Goal: Information Seeking & Learning: Understand process/instructions

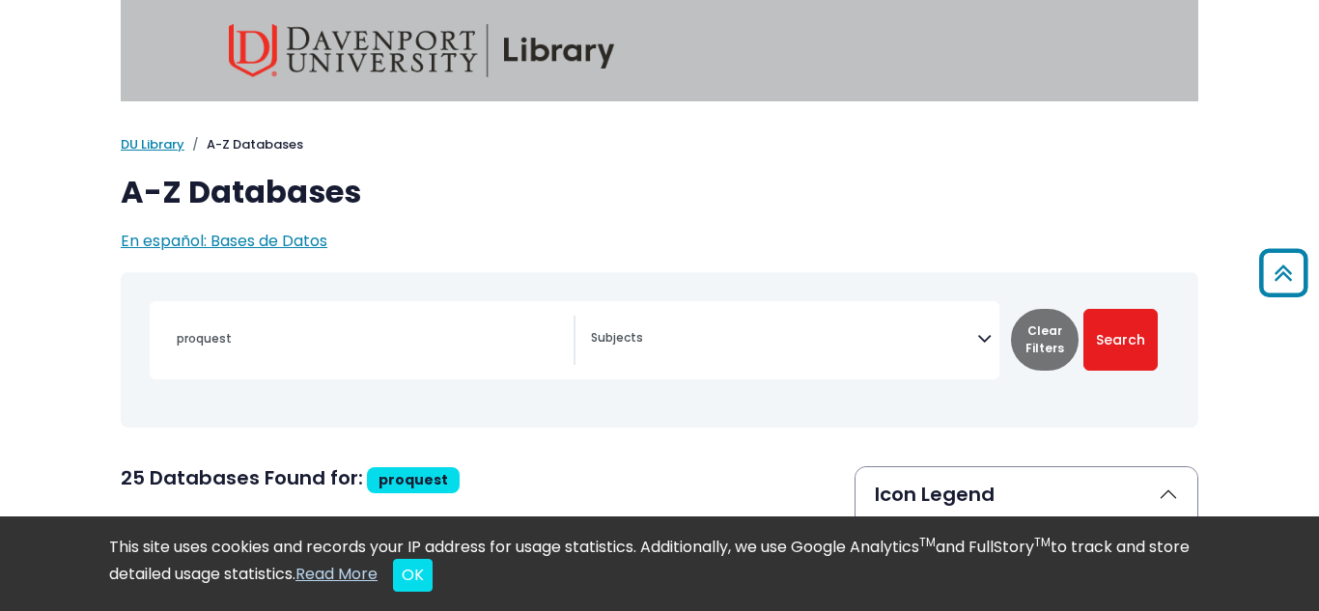
select select "Database Subject Filter"
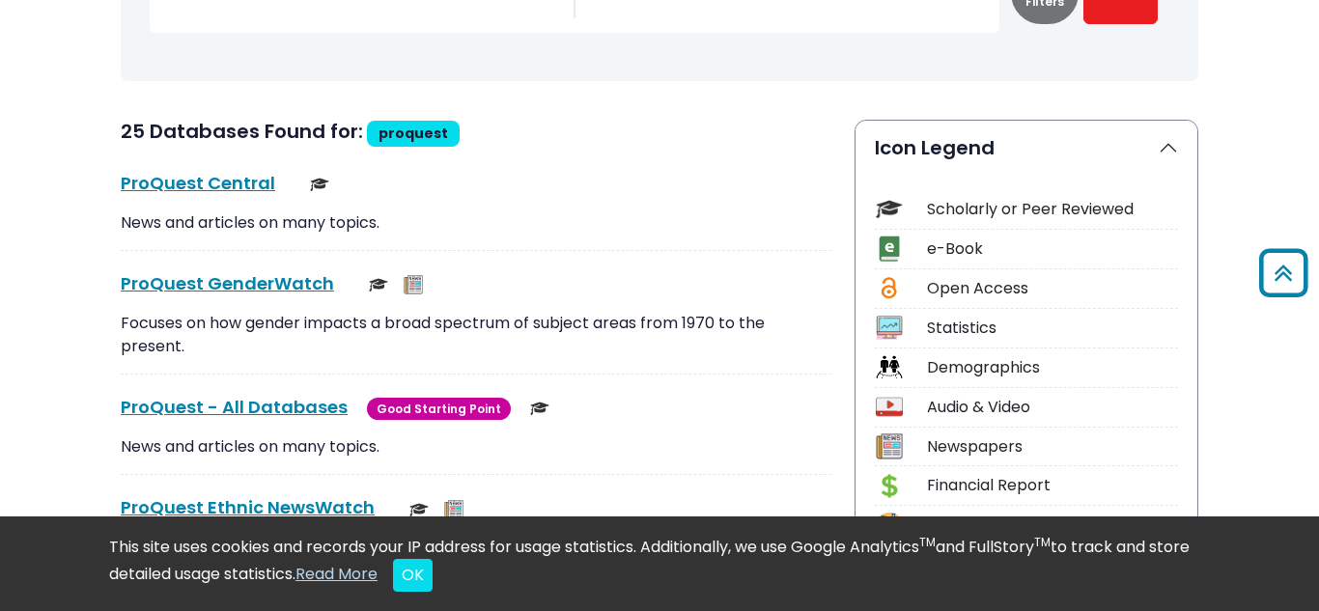
scroll to position [1356, 0]
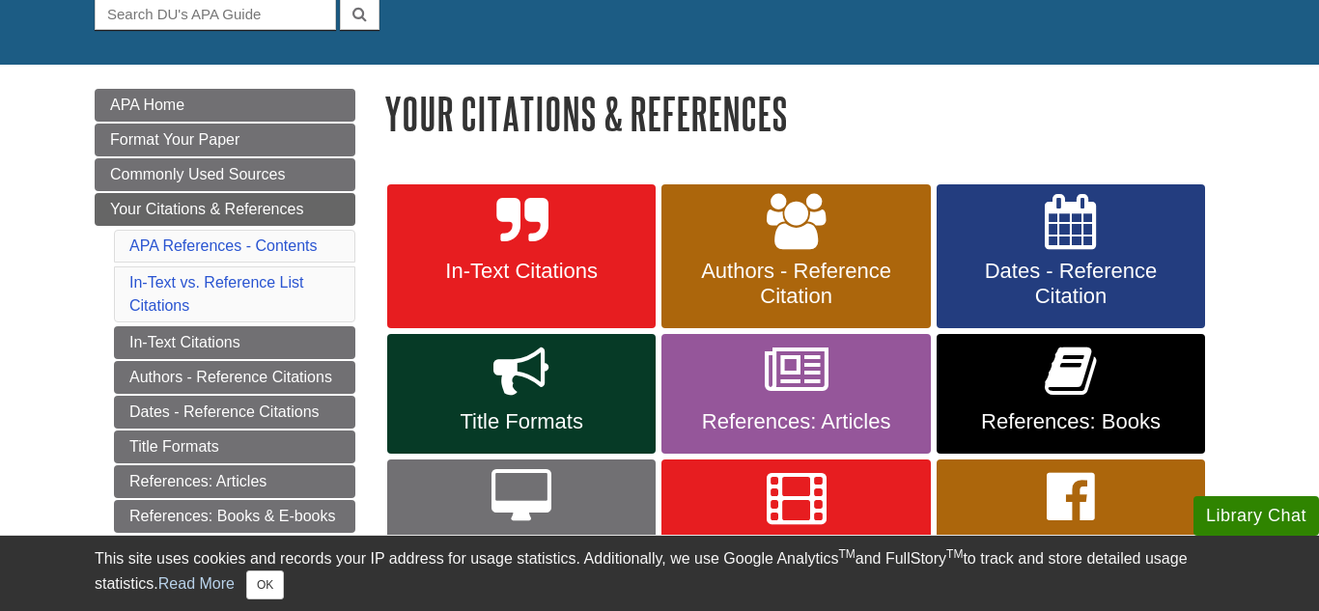
scroll to position [202, 0]
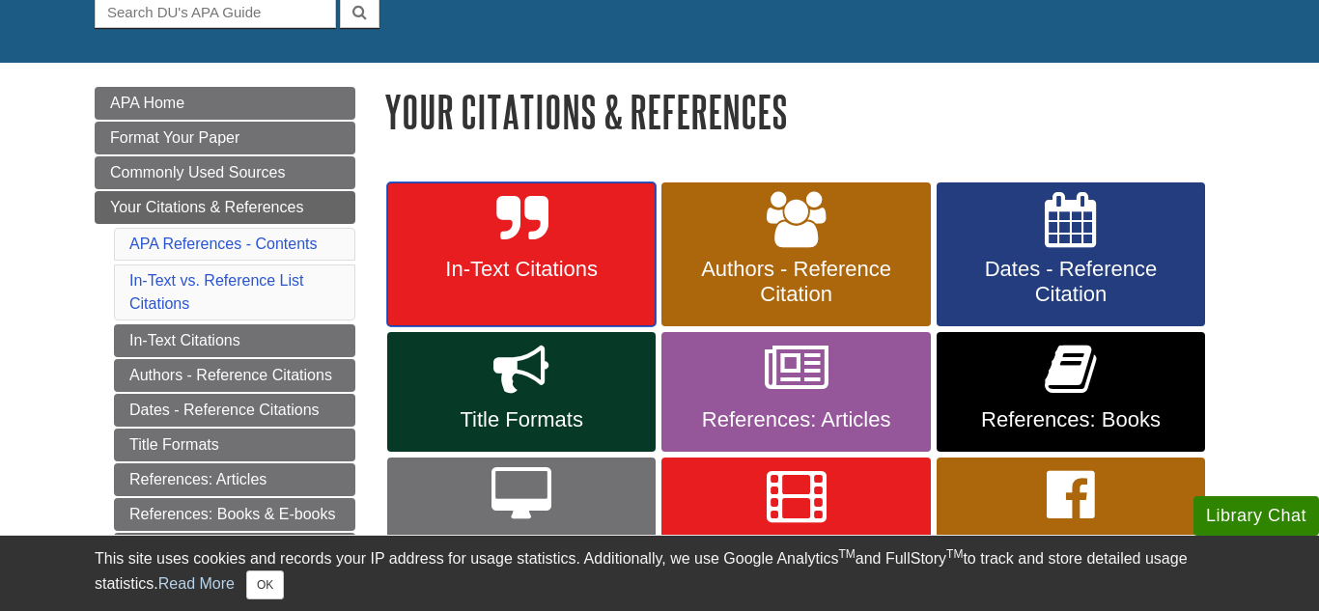
click at [510, 300] on link "In-Text Citations" at bounding box center [521, 254] width 268 height 145
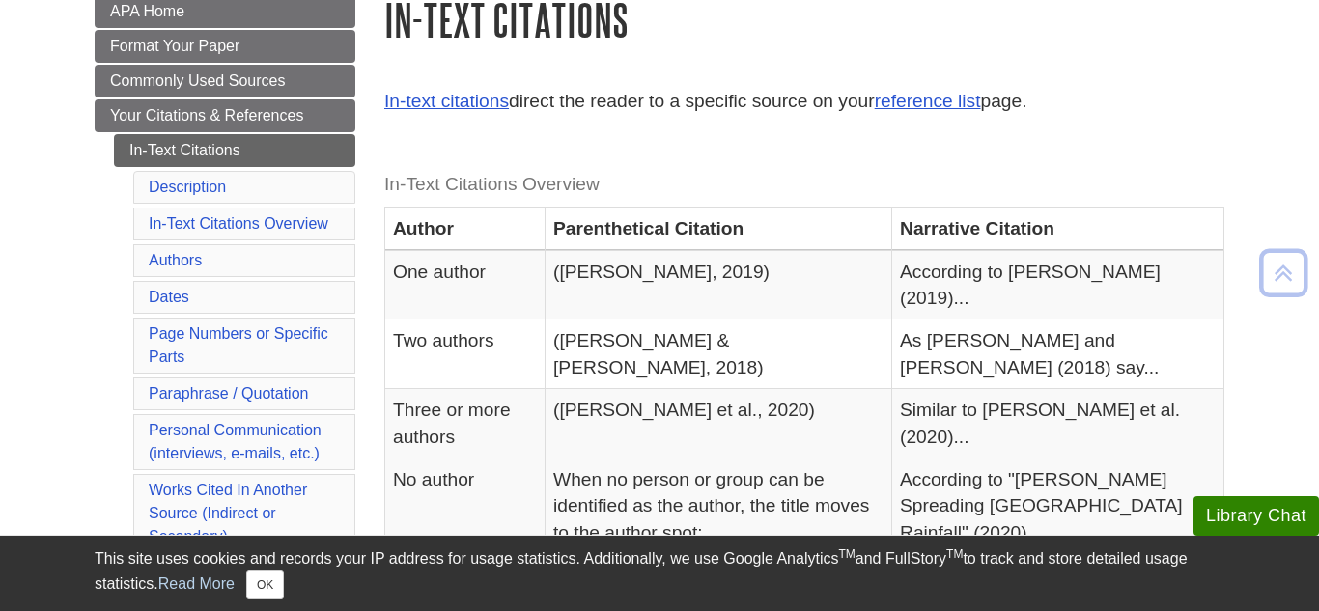
scroll to position [297, 0]
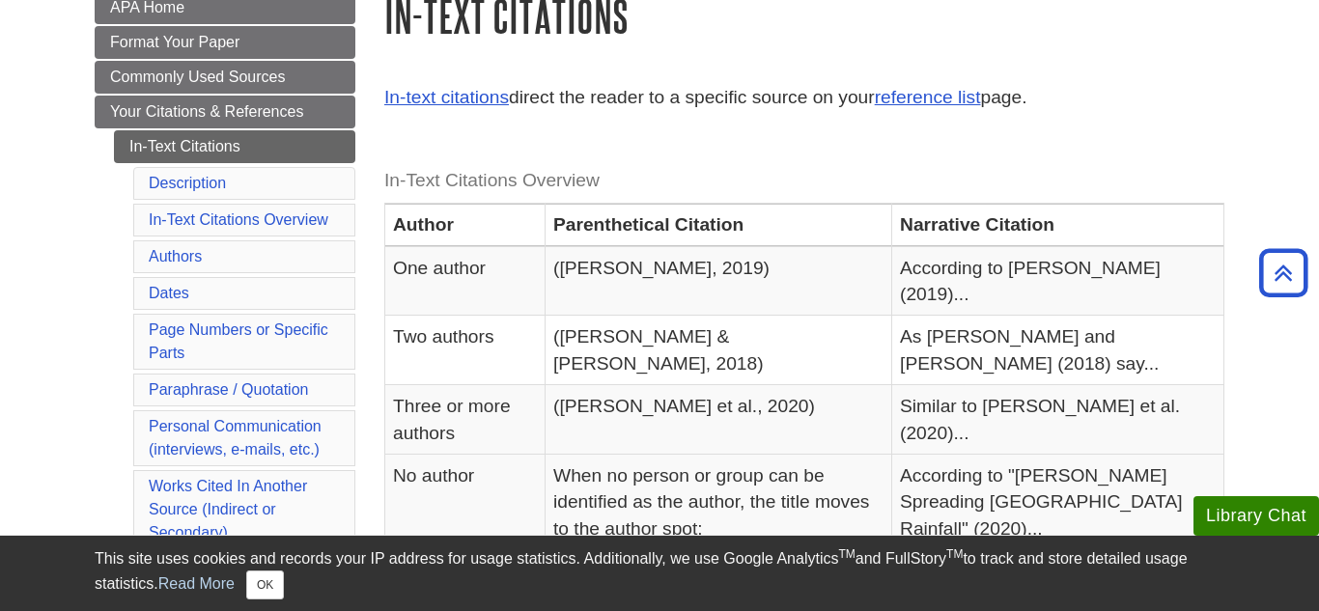
click at [697, 112] on div "In-text citations direct the reader to a specific source on your reference list…" at bounding box center [804, 103] width 840 height 38
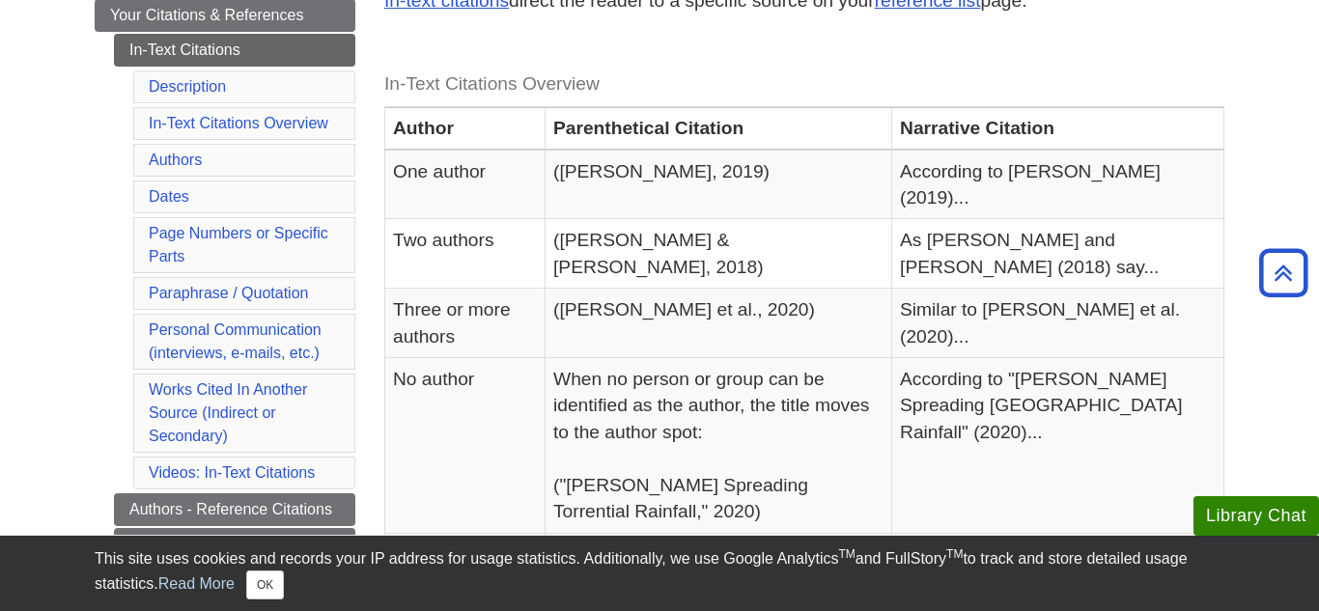
scroll to position [396, 0]
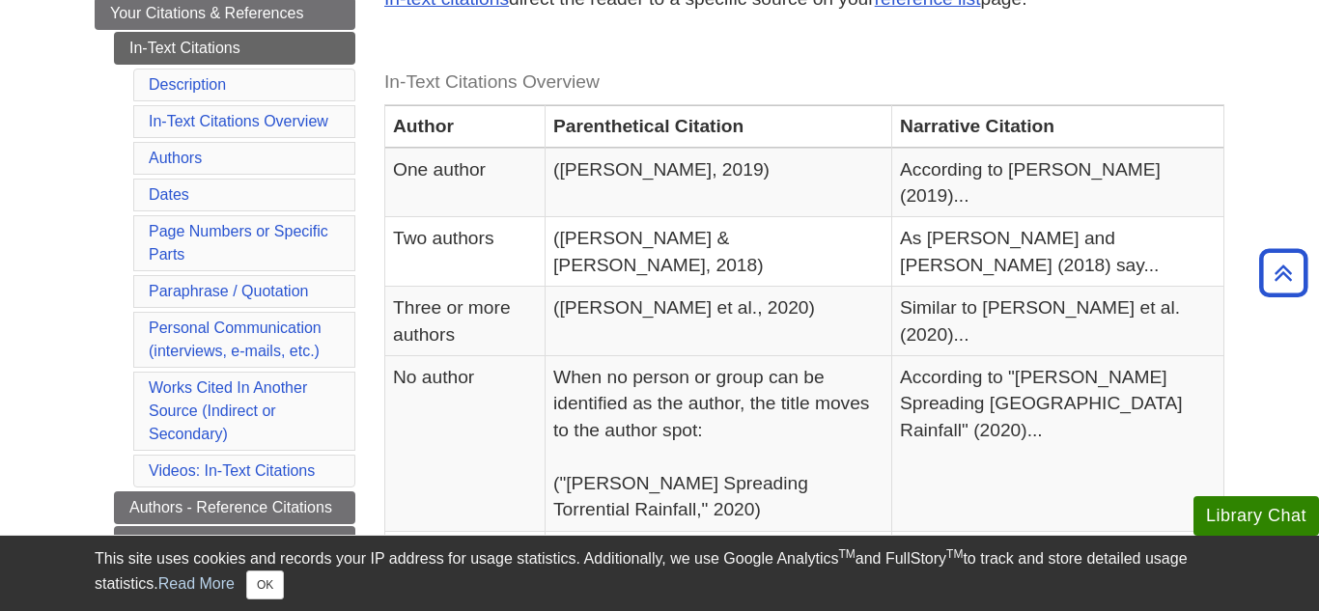
click at [731, 91] on caption "In-Text Citations Overview" at bounding box center [804, 82] width 840 height 43
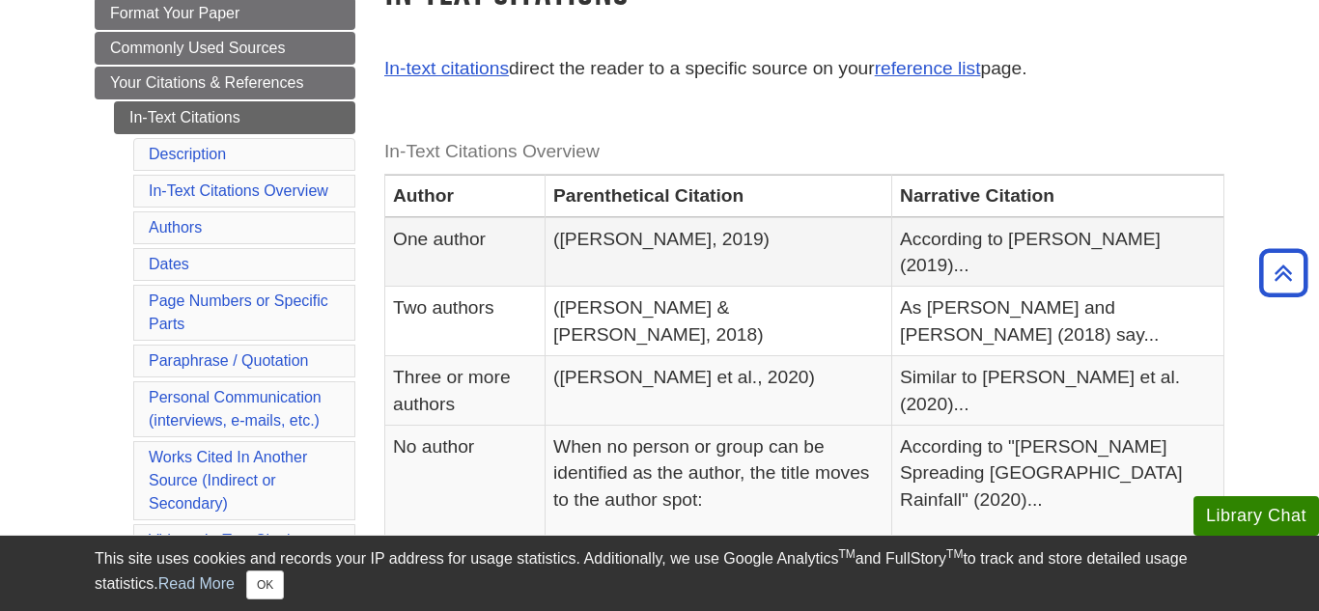
scroll to position [327, 0]
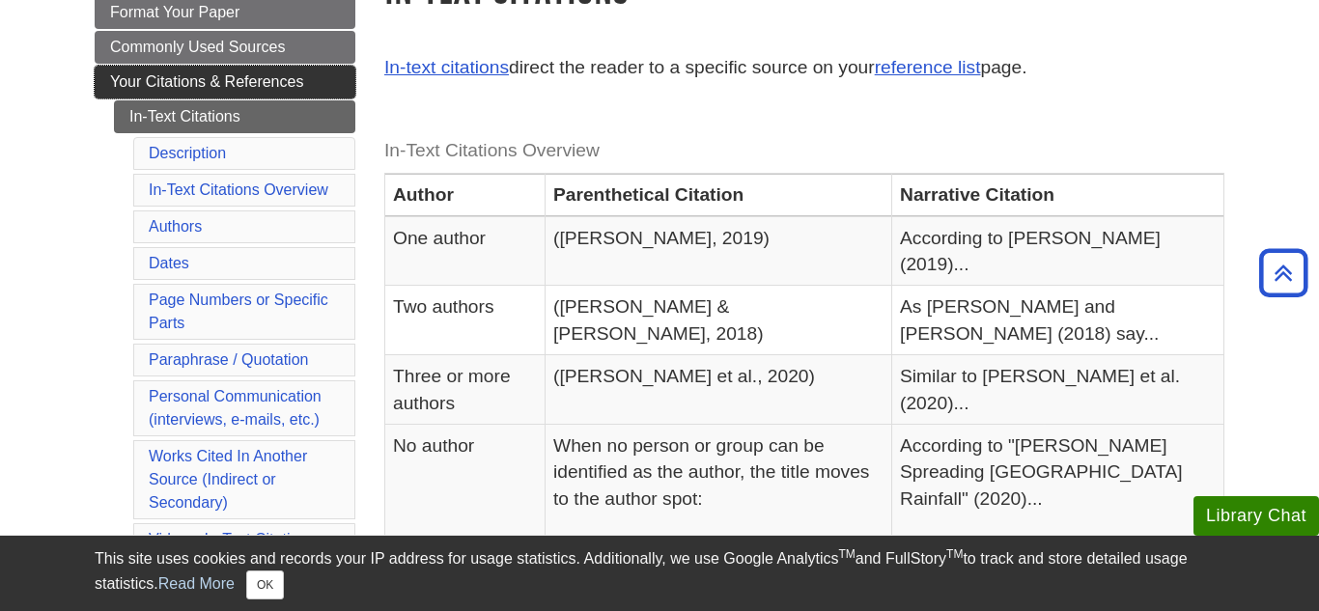
click at [270, 90] on span "Your Citations & References" at bounding box center [206, 81] width 193 height 16
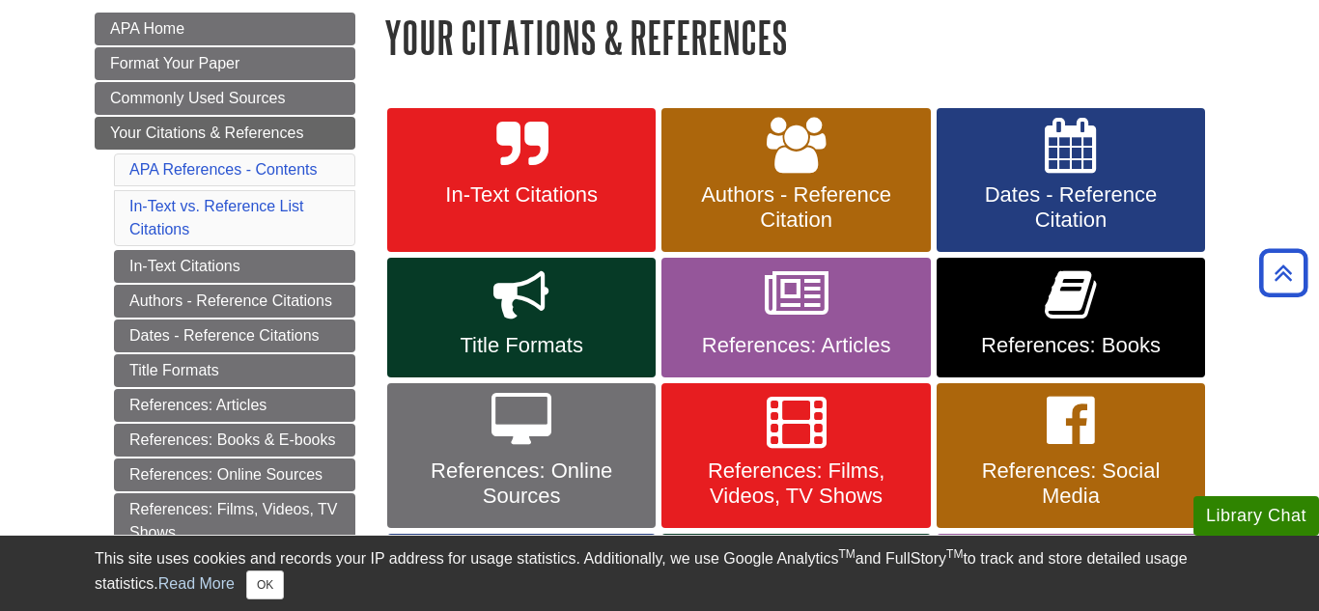
scroll to position [270, 0]
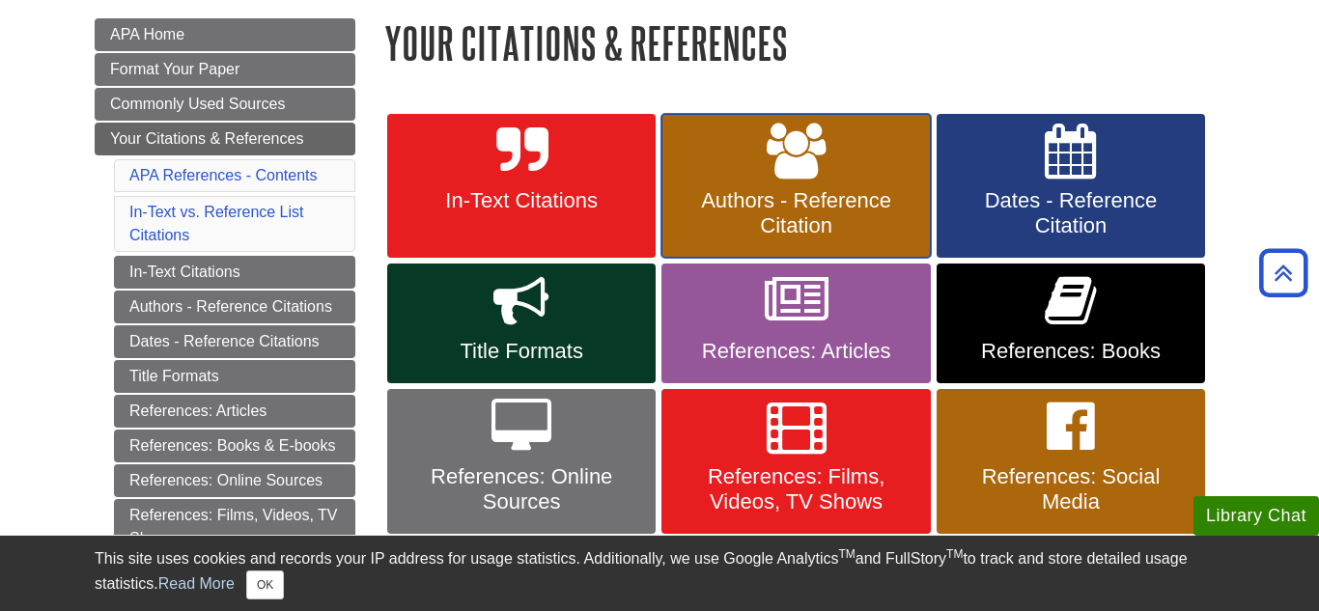
click at [769, 188] on span "Authors - Reference Citation" at bounding box center [795, 213] width 239 height 50
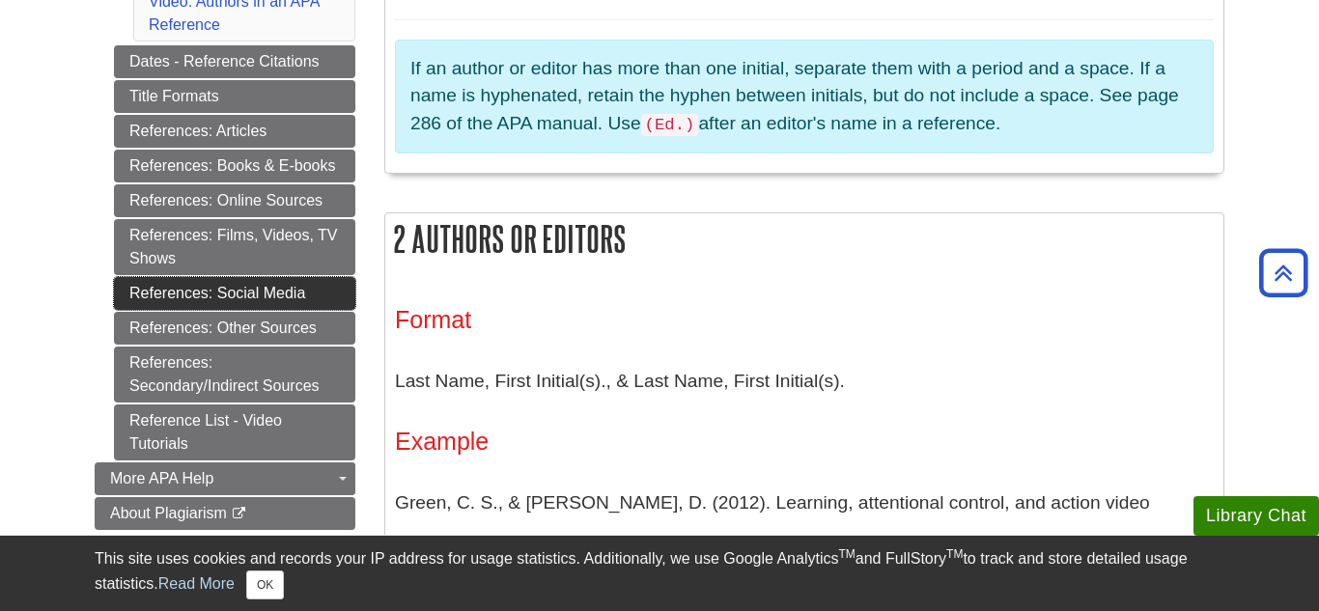
scroll to position [957, 0]
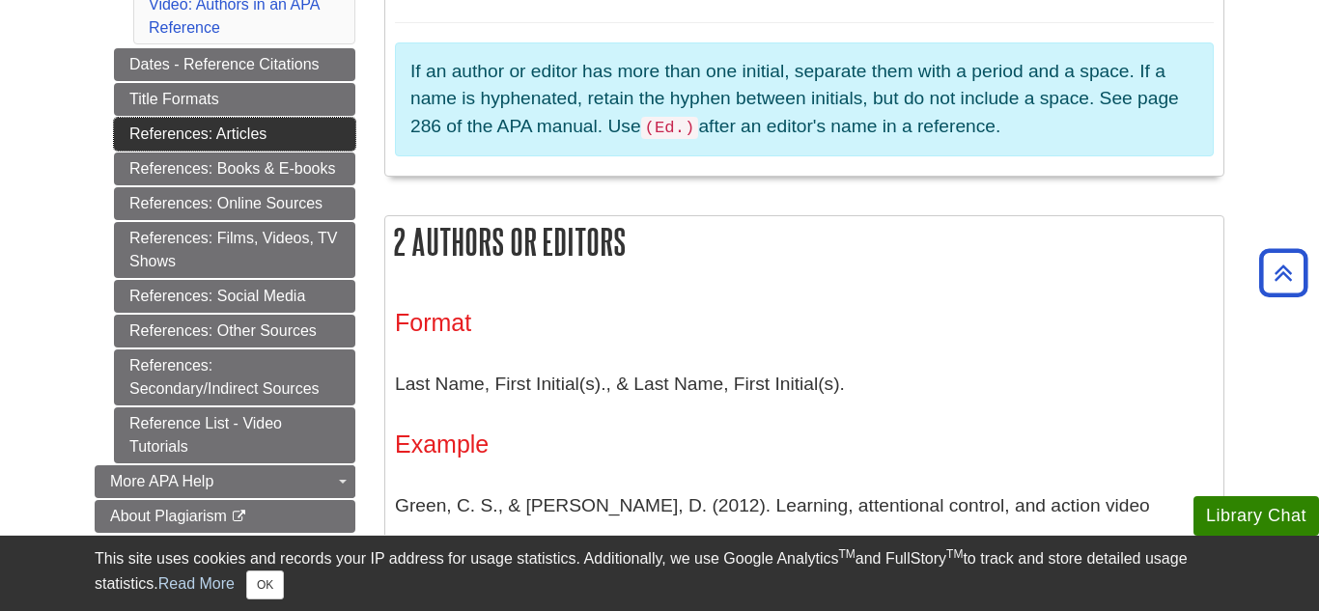
click at [268, 147] on link "References: Articles" at bounding box center [234, 134] width 241 height 33
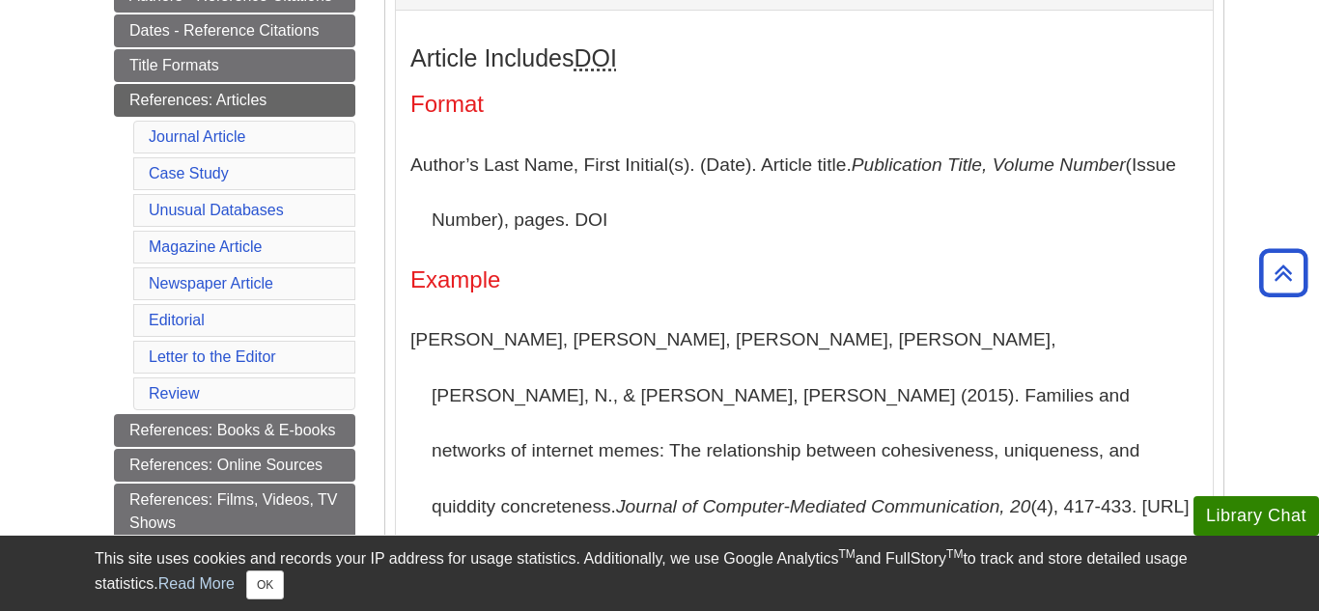
scroll to position [484, 0]
click at [716, 423] on p "[PERSON_NAME], [PERSON_NAME], [PERSON_NAME], [PERSON_NAME], [PERSON_NAME], N., …" at bounding box center [804, 450] width 788 height 278
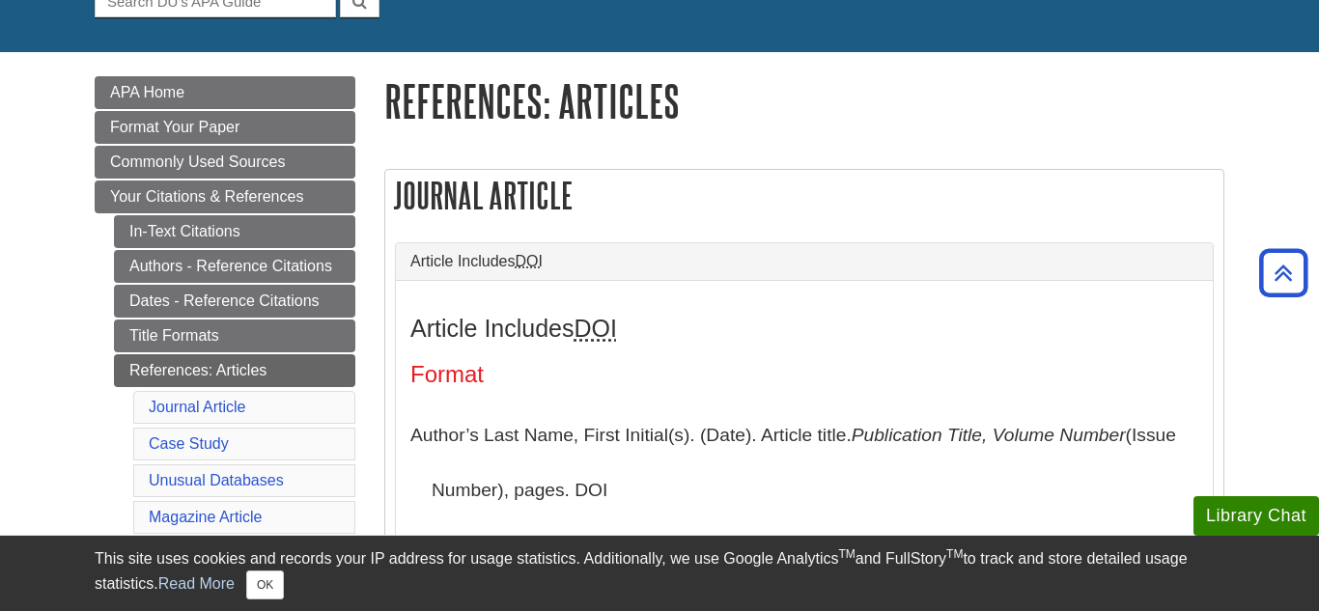
scroll to position [210, 0]
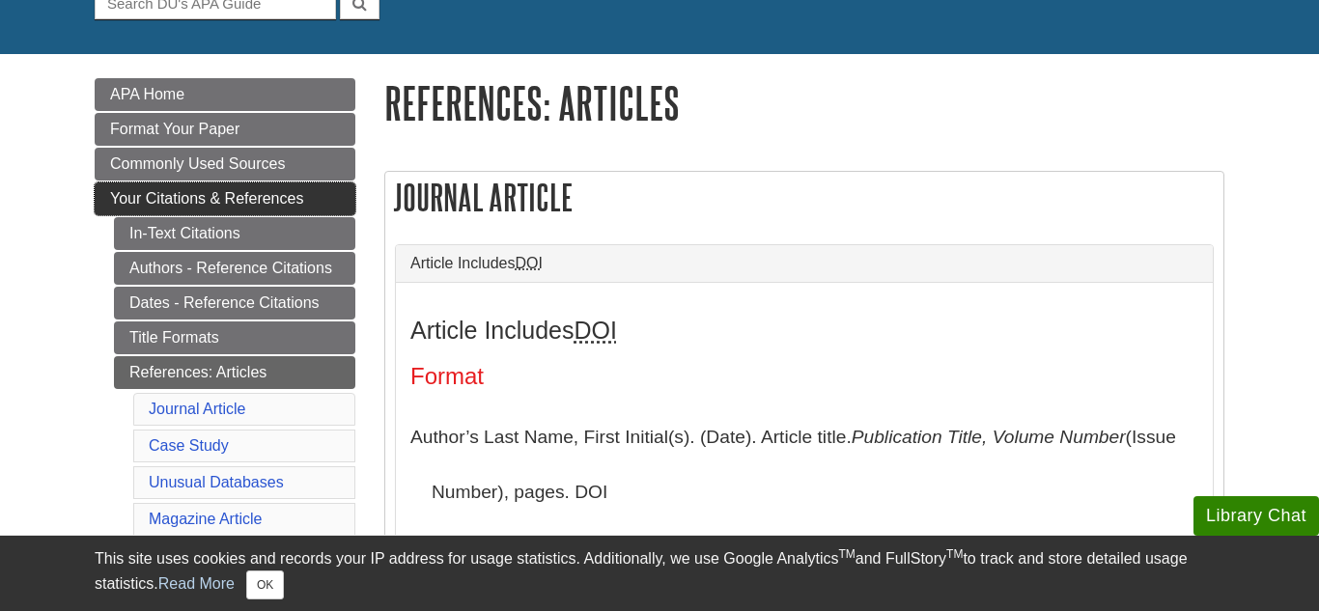
click at [320, 209] on link "Your Citations & References" at bounding box center [225, 198] width 261 height 33
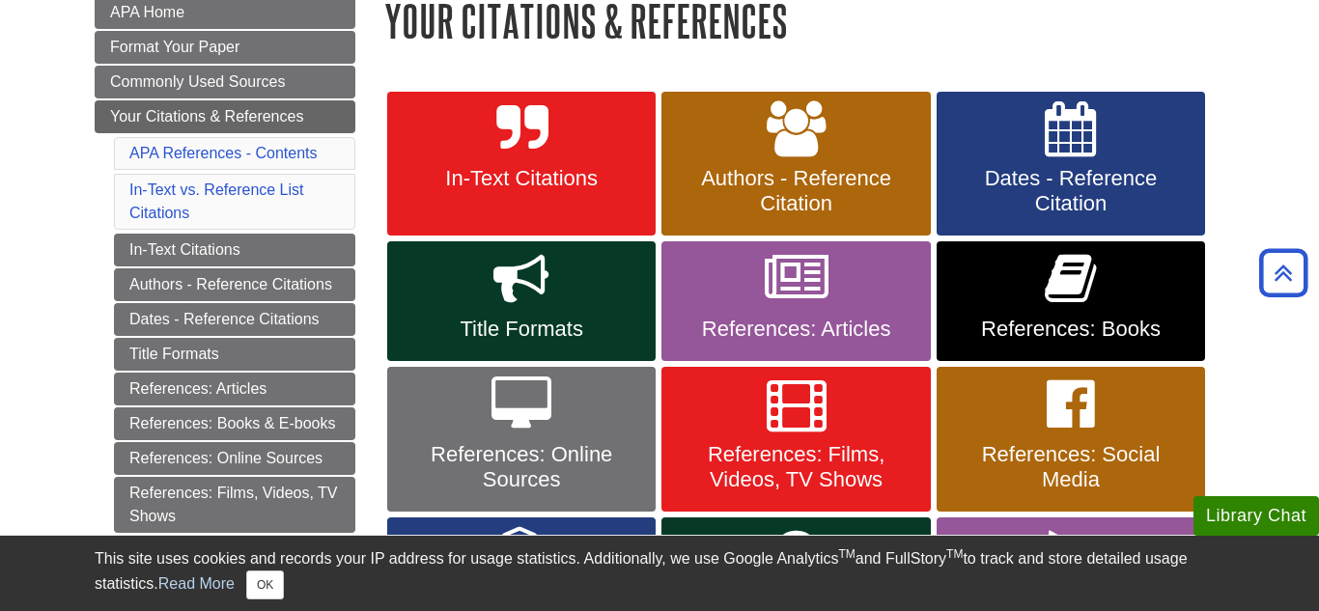
scroll to position [294, 0]
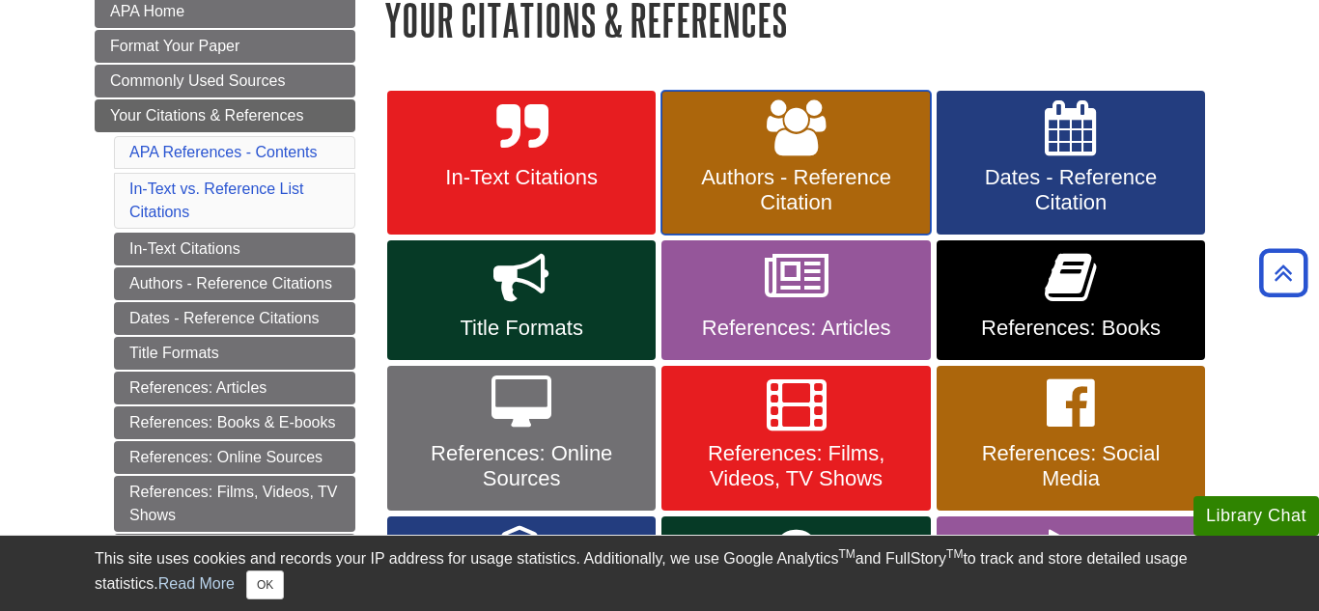
click at [756, 226] on link "Authors - Reference Citation" at bounding box center [795, 163] width 268 height 145
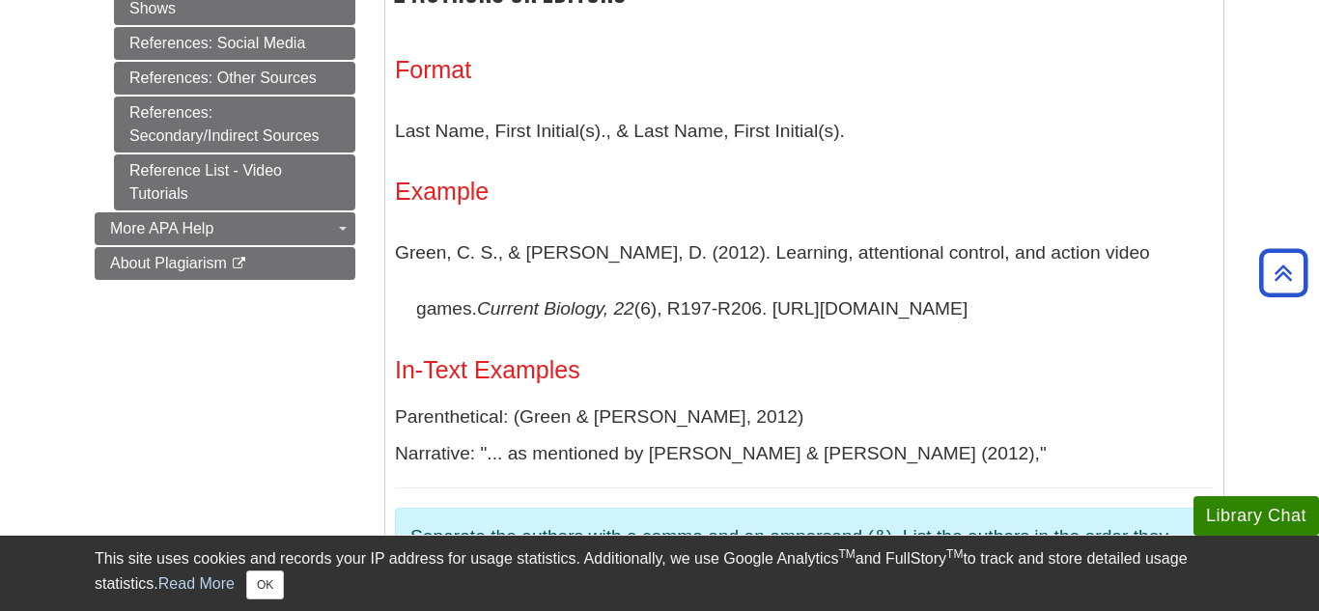
scroll to position [1212, 0]
